Goal: Task Accomplishment & Management: Manage account settings

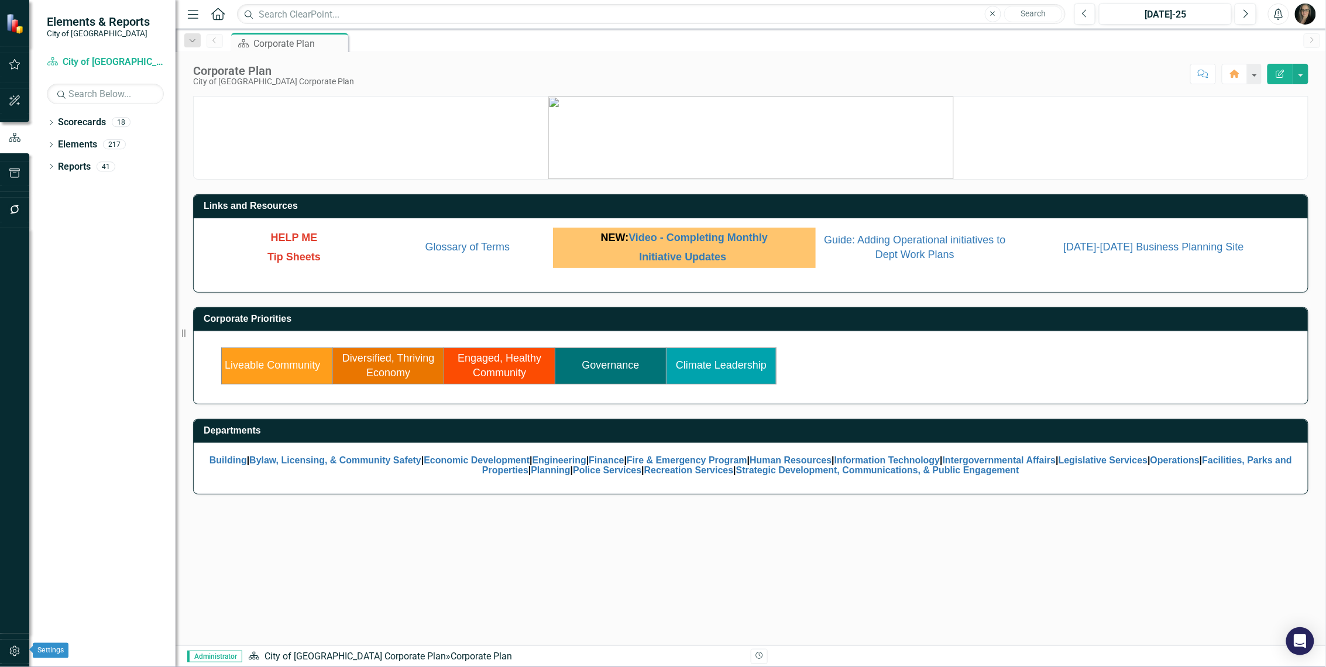
click at [14, 650] on icon "button" at bounding box center [15, 651] width 12 height 9
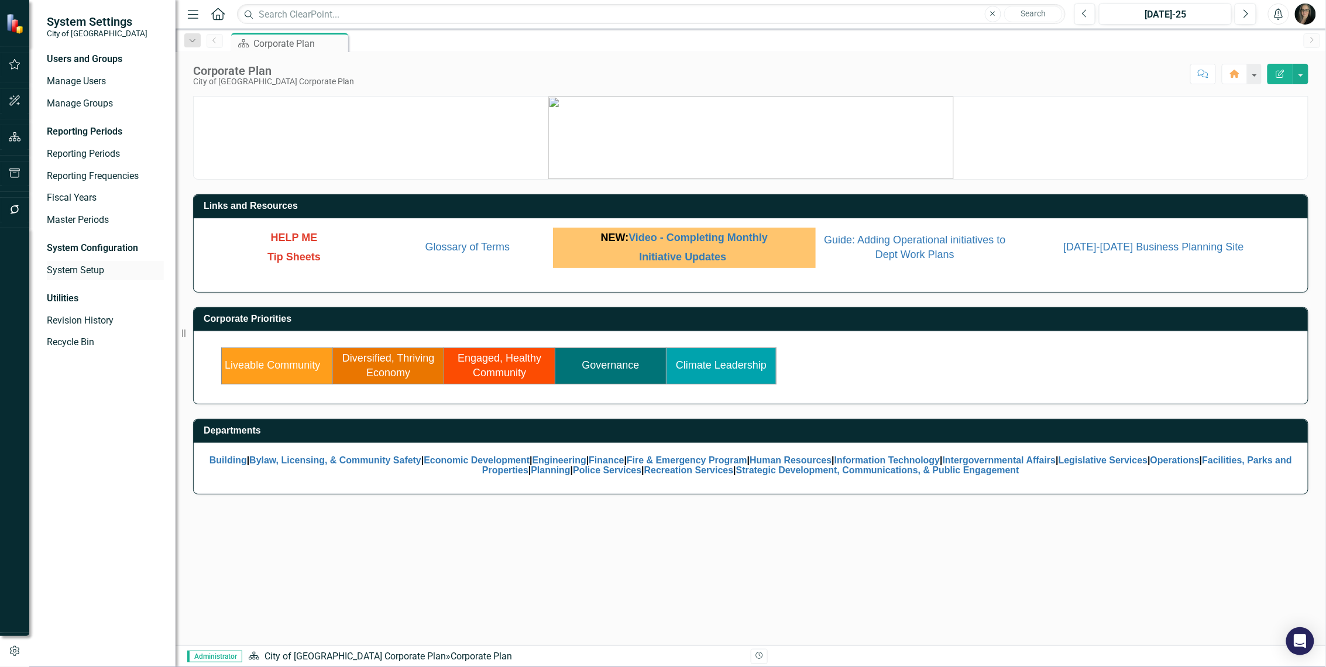
click at [77, 269] on link "System Setup" at bounding box center [105, 270] width 117 height 13
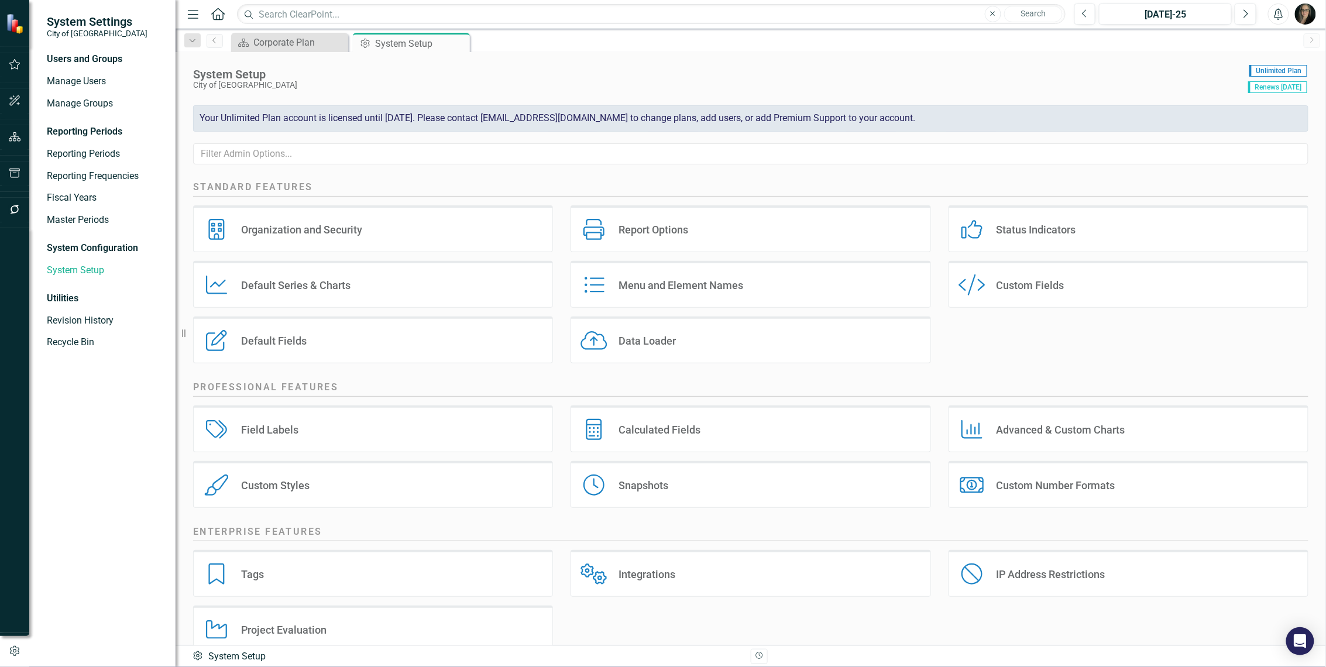
click at [290, 431] on div "Field Labels" at bounding box center [269, 429] width 57 height 13
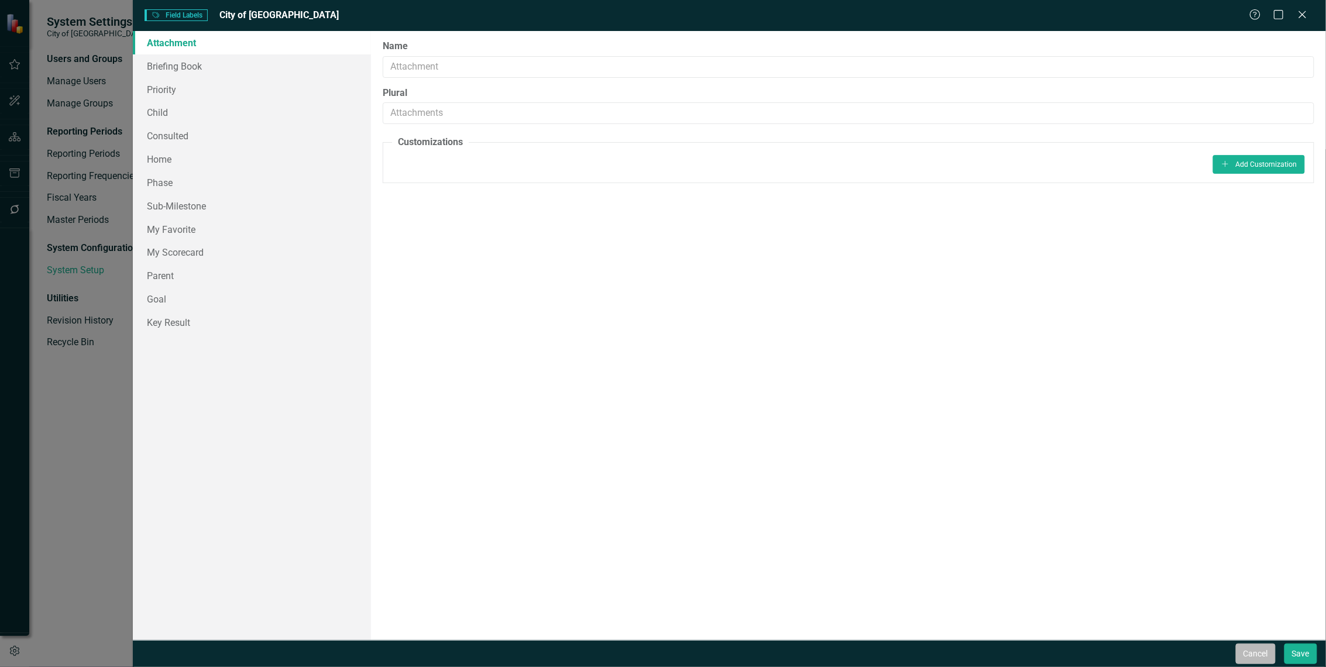
click at [1260, 652] on button "Cancel" at bounding box center [1256, 654] width 40 height 20
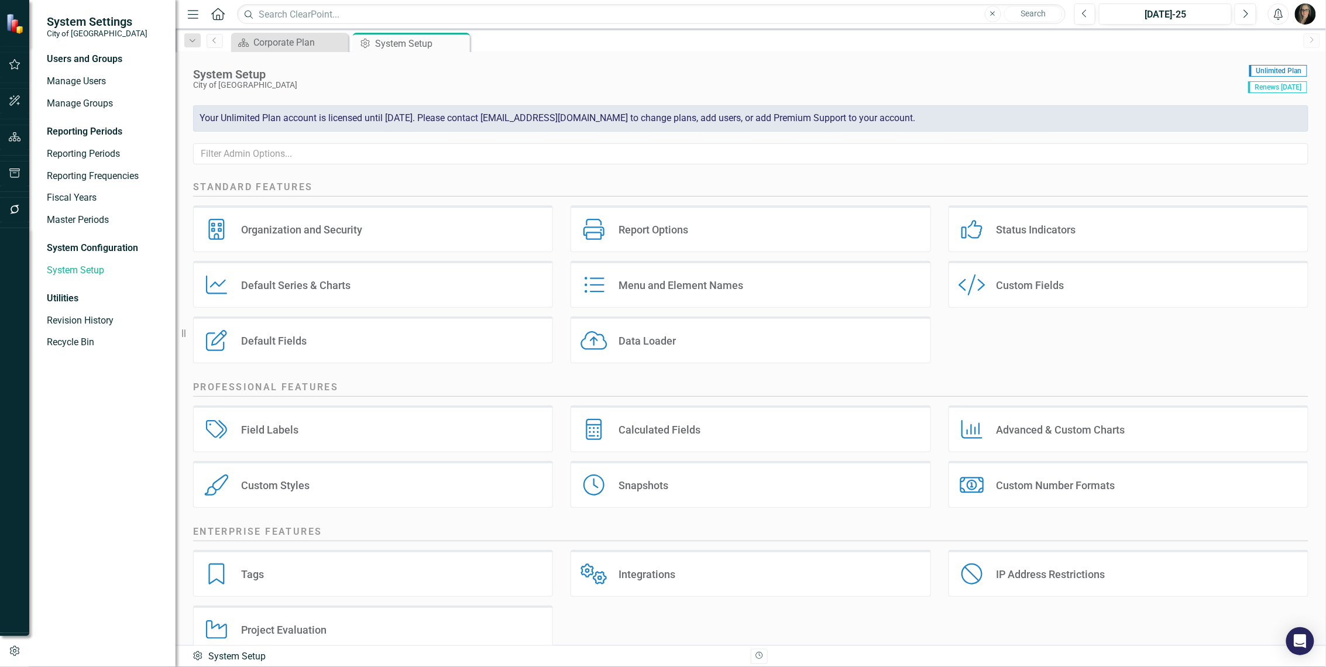
click at [275, 338] on div "Default Fields" at bounding box center [274, 340] width 66 height 13
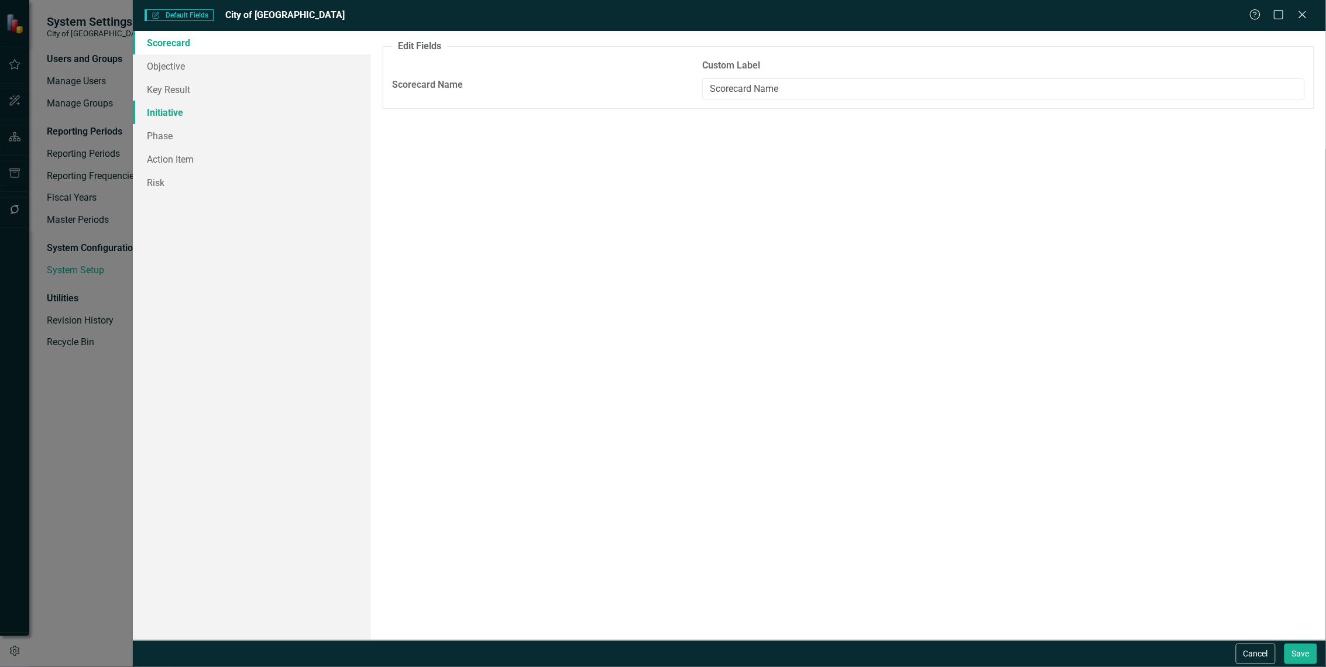
click at [198, 118] on link "Initiative" at bounding box center [252, 112] width 239 height 23
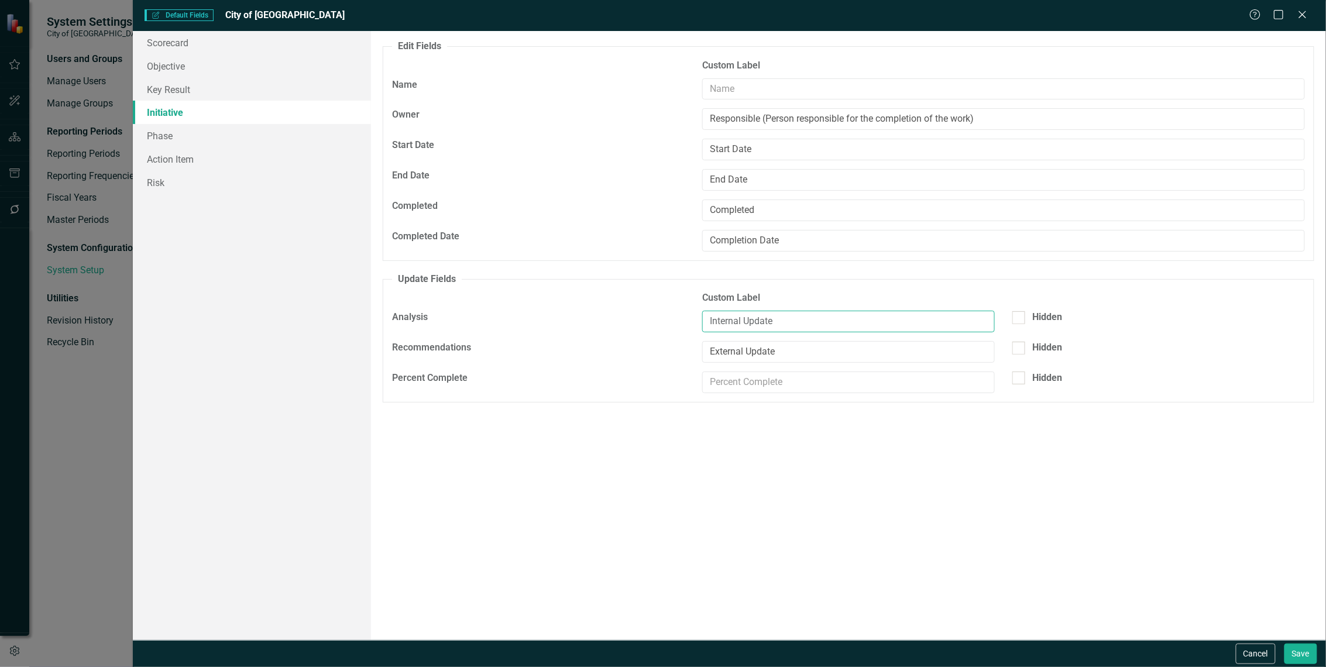
click at [790, 318] on input "Internal Update" at bounding box center [848, 322] width 293 height 22
drag, startPoint x: 793, startPoint y: 318, endPoint x: 645, endPoint y: 318, distance: 148.1
click at [645, 318] on div "Analysis Internal Update Hidden" at bounding box center [848, 326] width 931 height 30
paste input "Monthly Update - can contain unpublished info"
type input "Internal Monthly Update - can contain unpublished info"
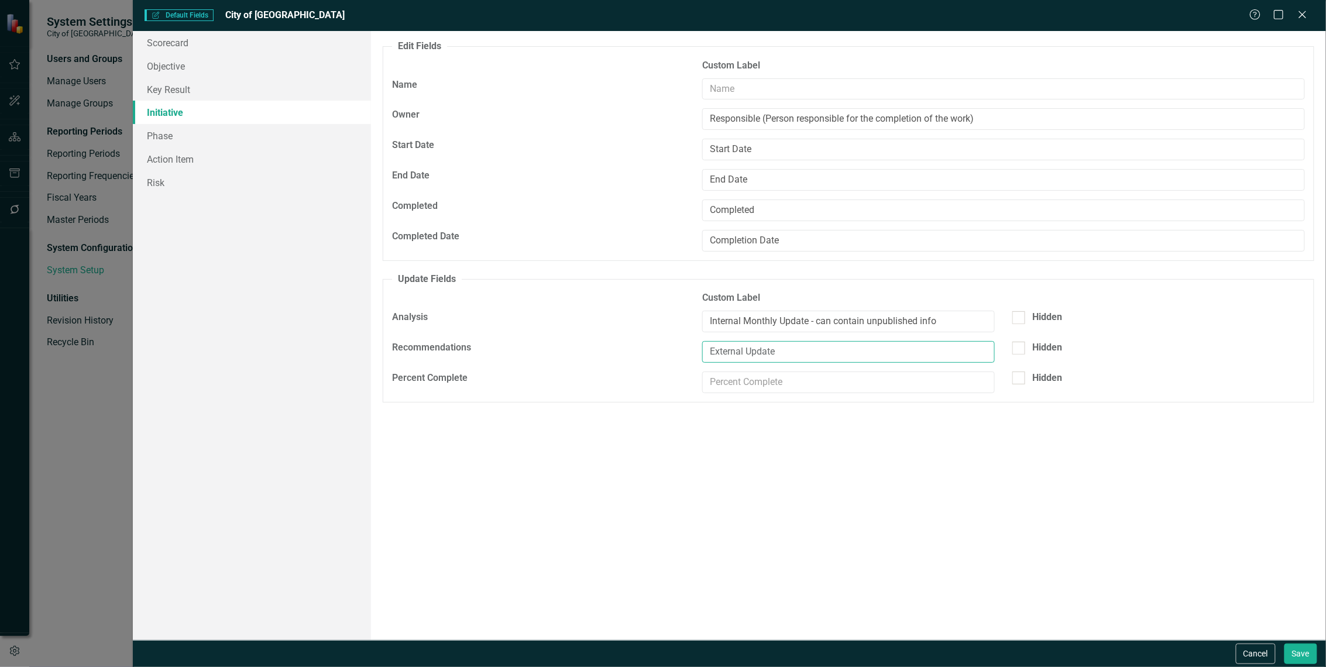
click at [791, 361] on input "External Update" at bounding box center [848, 352] width 293 height 22
drag, startPoint x: 804, startPoint y: 354, endPoint x: 631, endPoint y: 350, distance: 173.3
click at [631, 350] on div "Recommendations External Update Hidden" at bounding box center [848, 356] width 931 height 30
paste input "Monthly Update - will be posted on web - no confidential info"
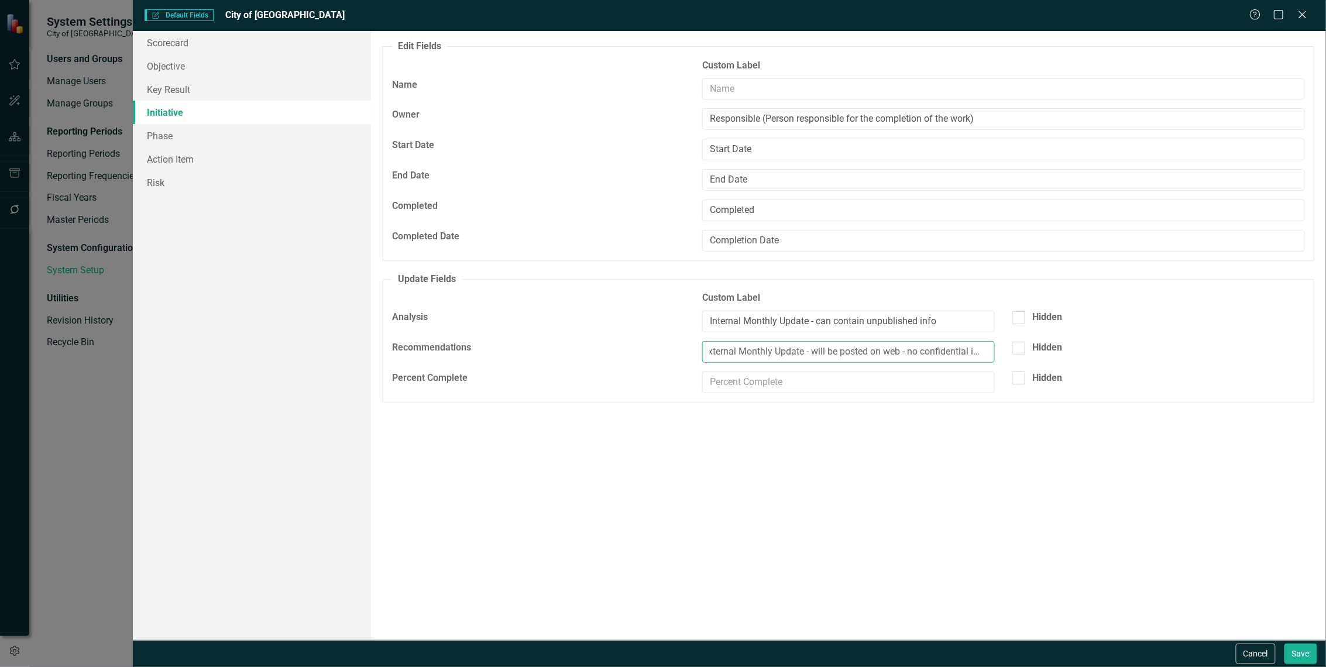
type input "External Monthly Update - will be posted on web - no confidential info"
click at [900, 464] on div "Default fields that are included on edit and update forms (by element type) are…" at bounding box center [848, 335] width 955 height 609
click at [1302, 656] on button "Save" at bounding box center [1301, 654] width 33 height 20
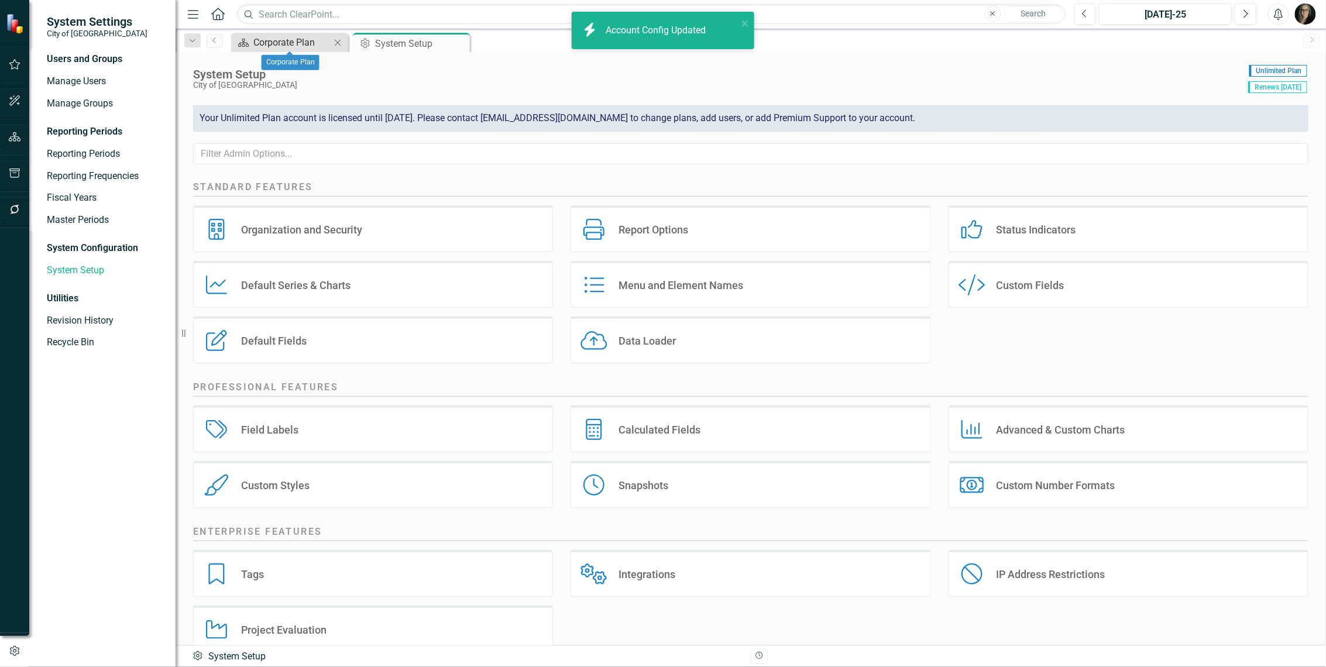
click at [290, 43] on div "Corporate Plan" at bounding box center [291, 42] width 77 height 15
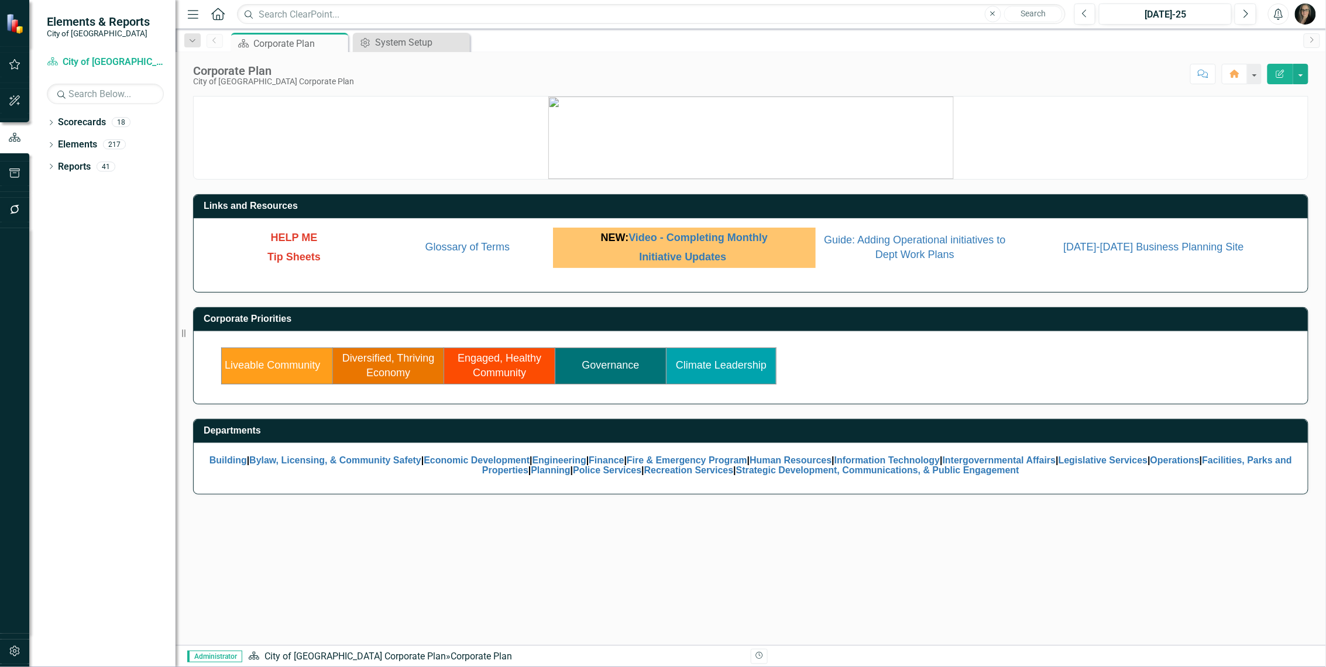
click at [606, 372] on td "Governance" at bounding box center [610, 366] width 111 height 36
click at [607, 366] on link "Governance" at bounding box center [610, 365] width 57 height 12
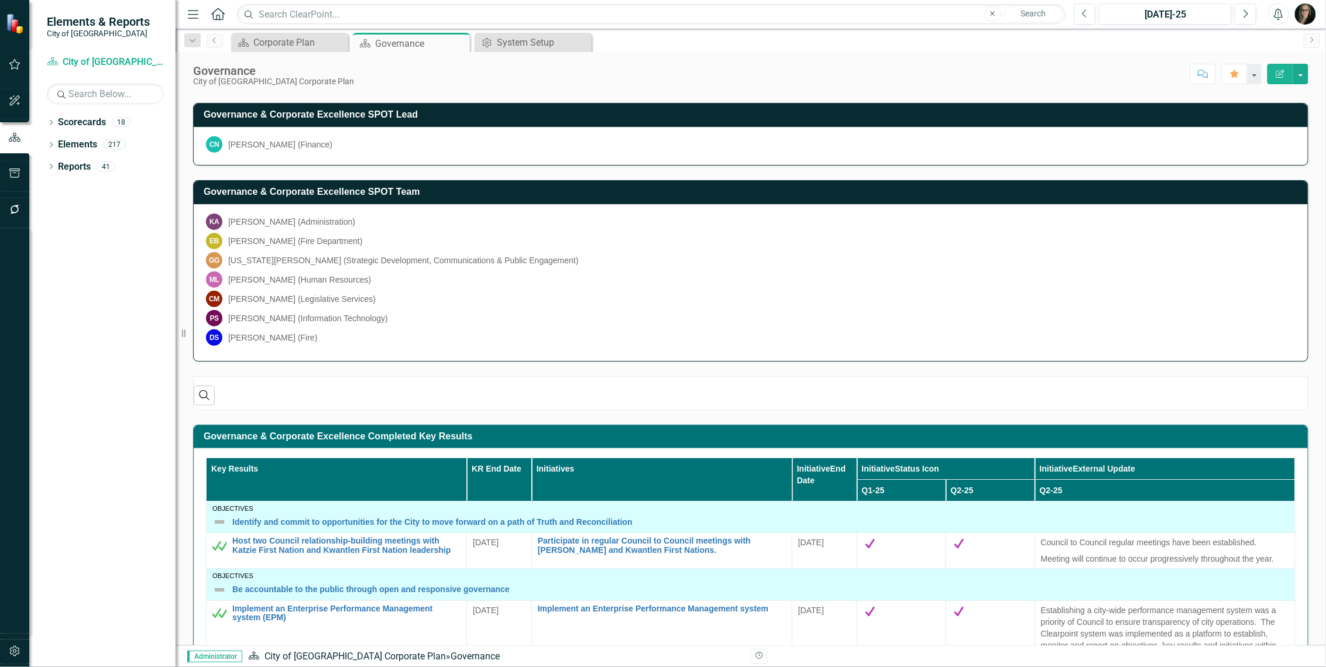
scroll to position [566, 0]
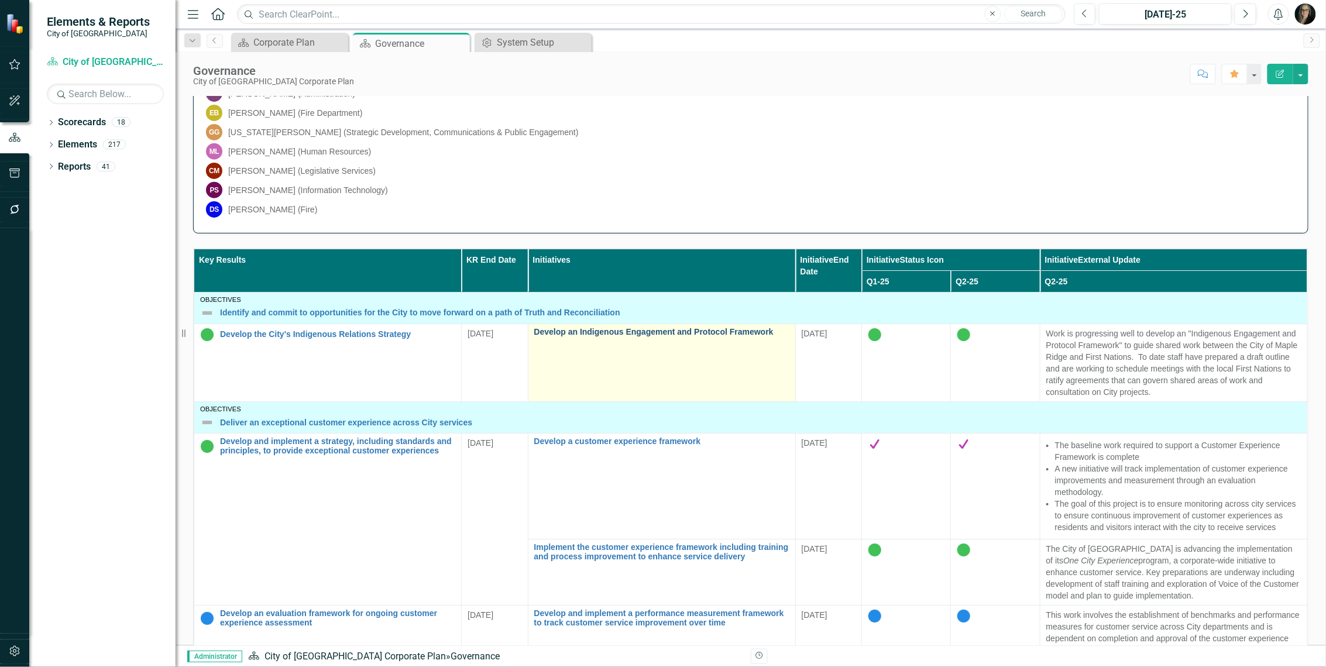
click at [584, 335] on link "Develop an Indigenous Engagement and Protocol Framework" at bounding box center [661, 332] width 255 height 9
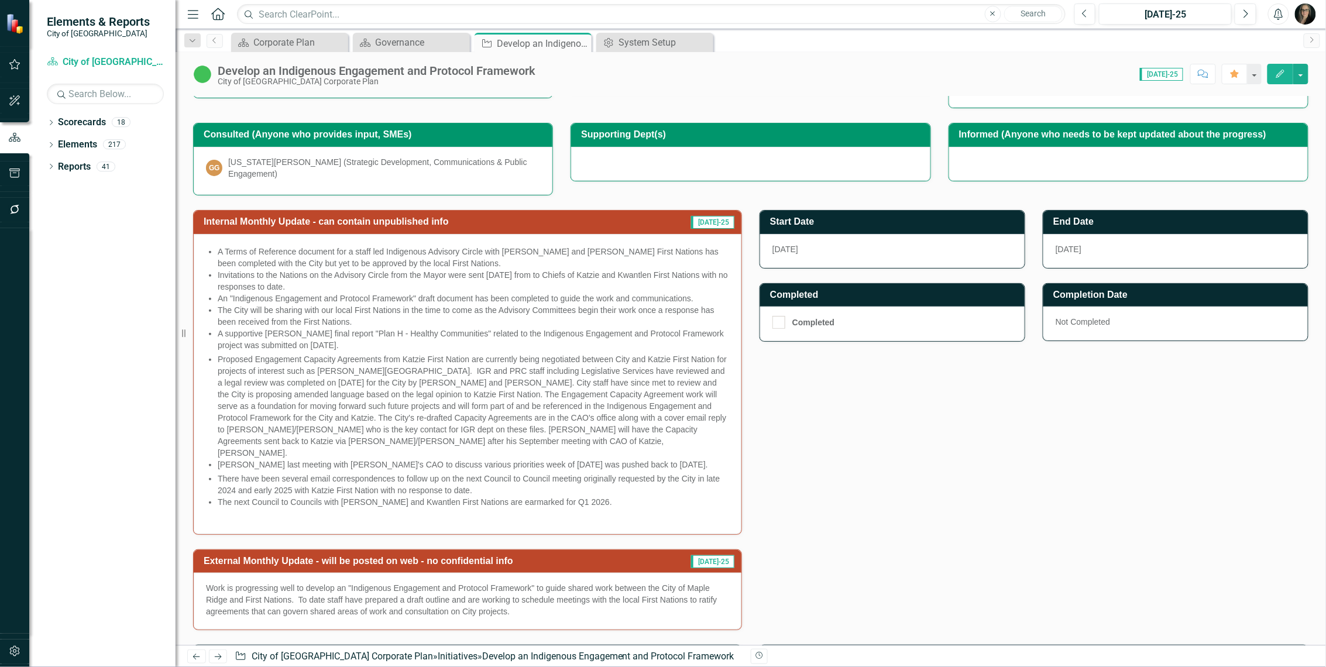
scroll to position [260, 0]
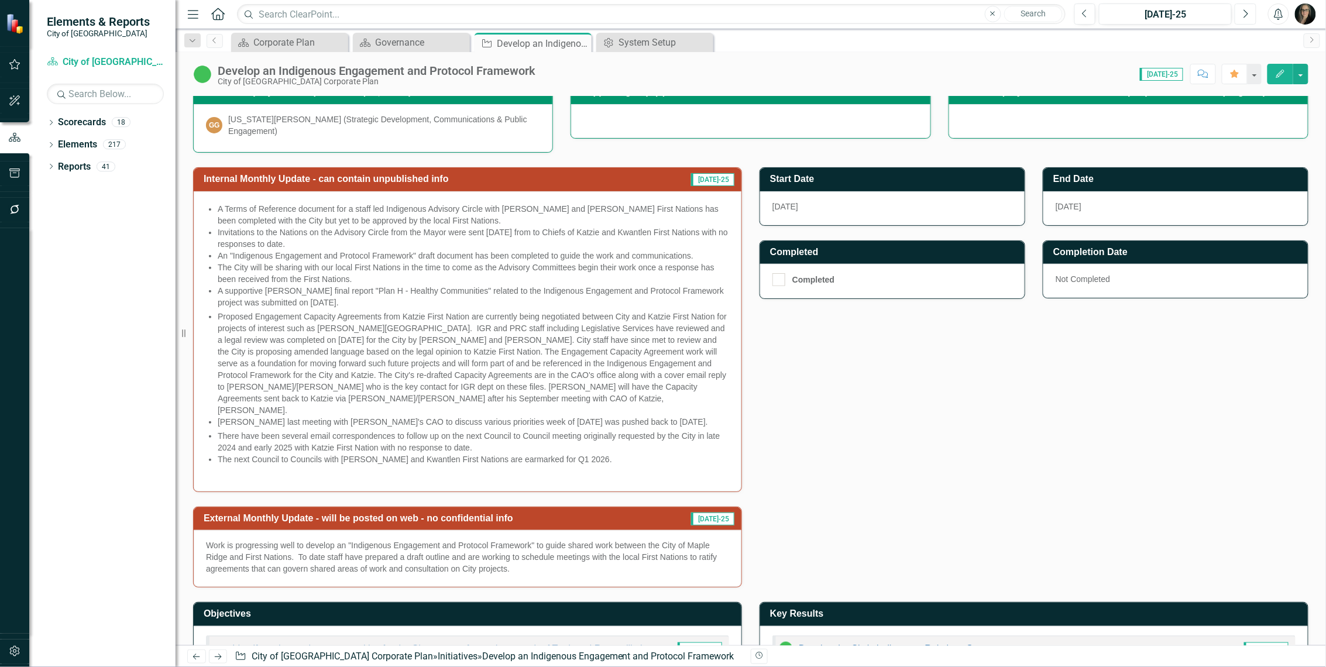
click at [1241, 11] on button "Next" at bounding box center [1246, 14] width 22 height 21
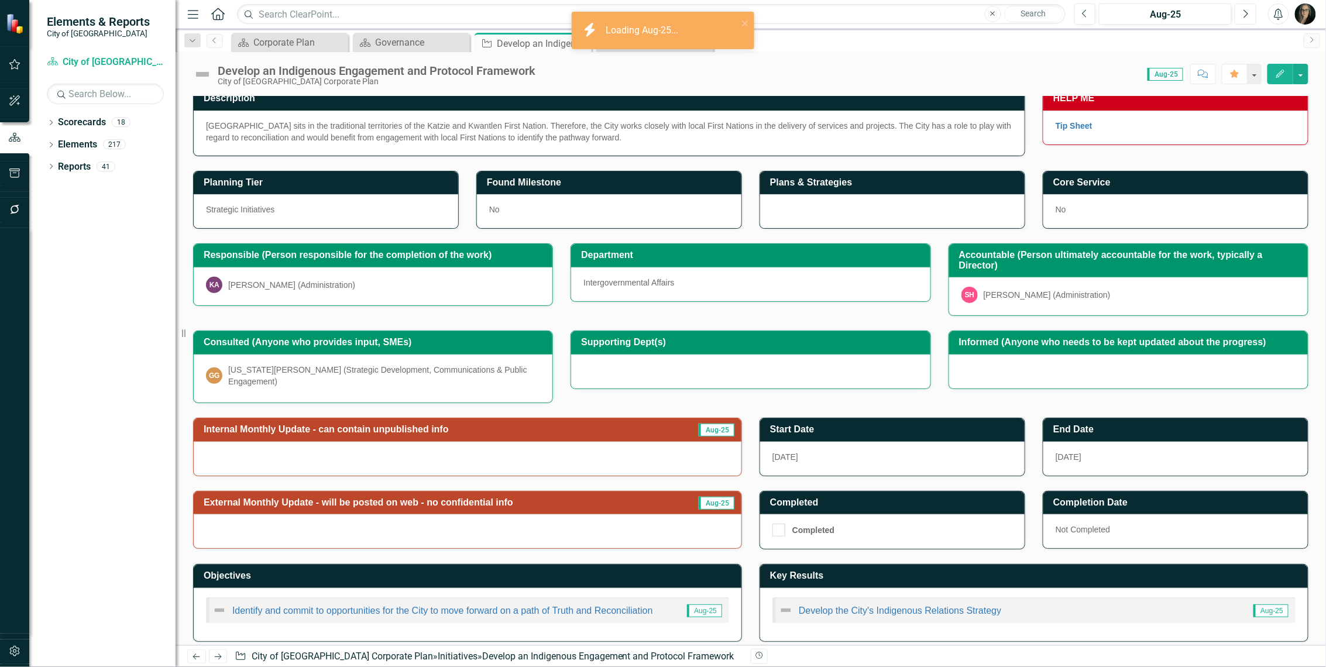
scroll to position [12, 0]
